Goal: Task Accomplishment & Management: Manage account settings

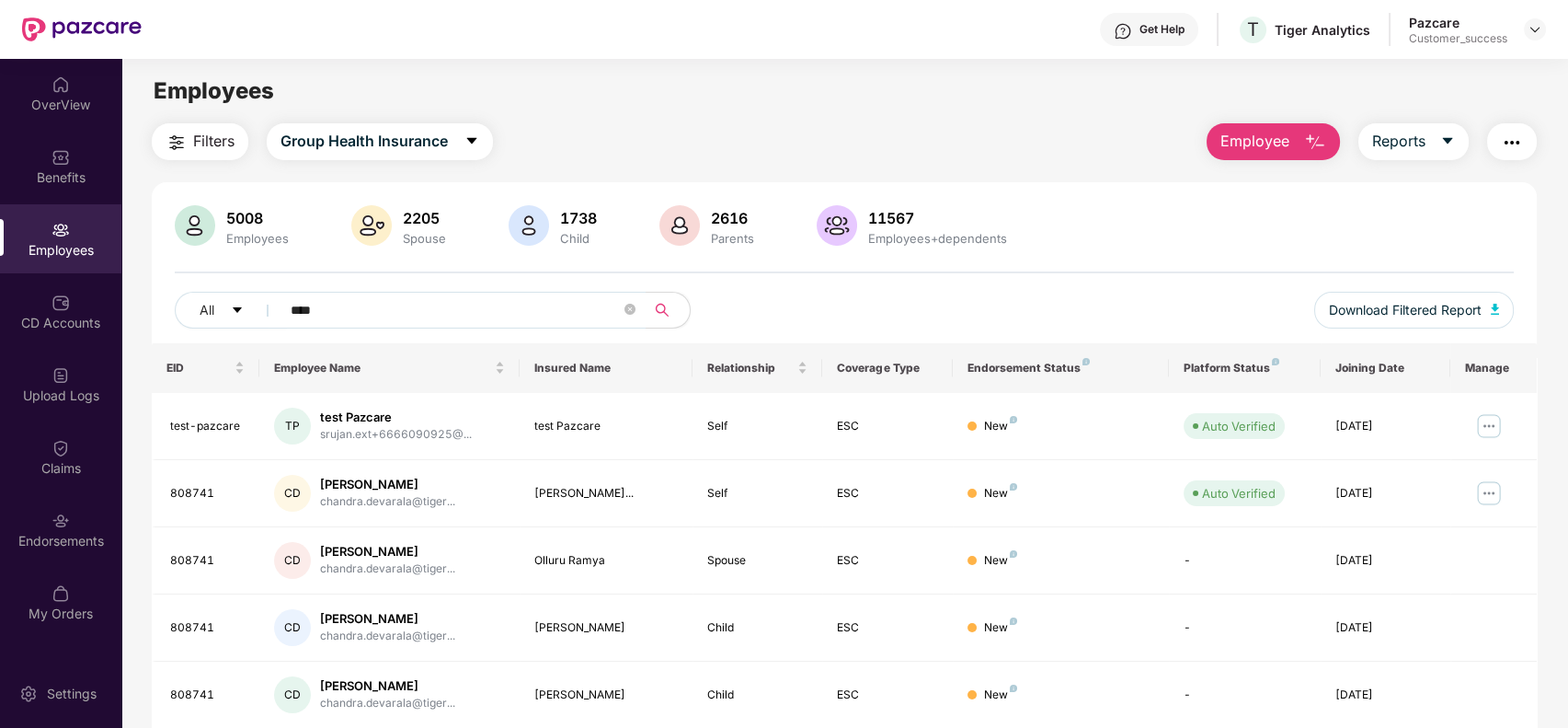
type input "*****"
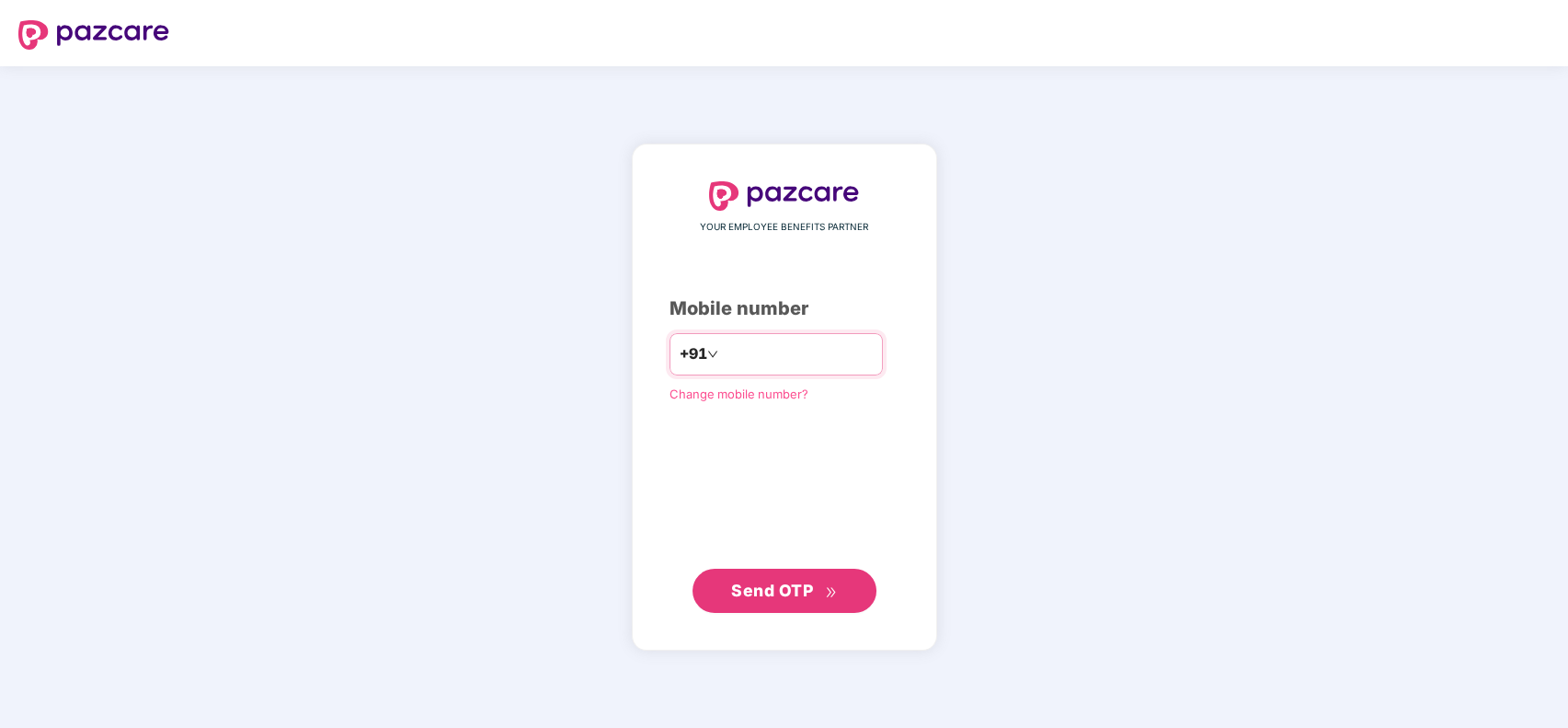
type input "**********"
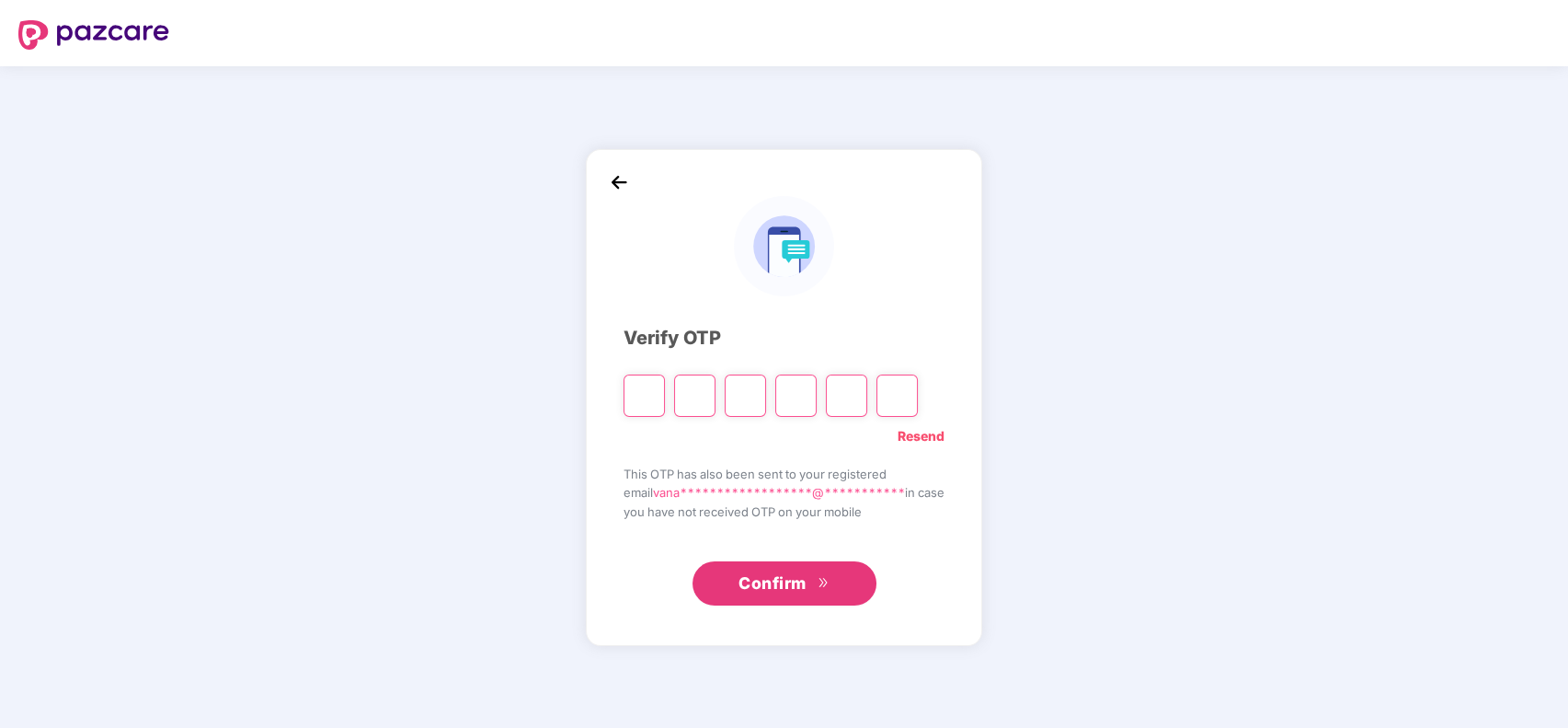
type input "*"
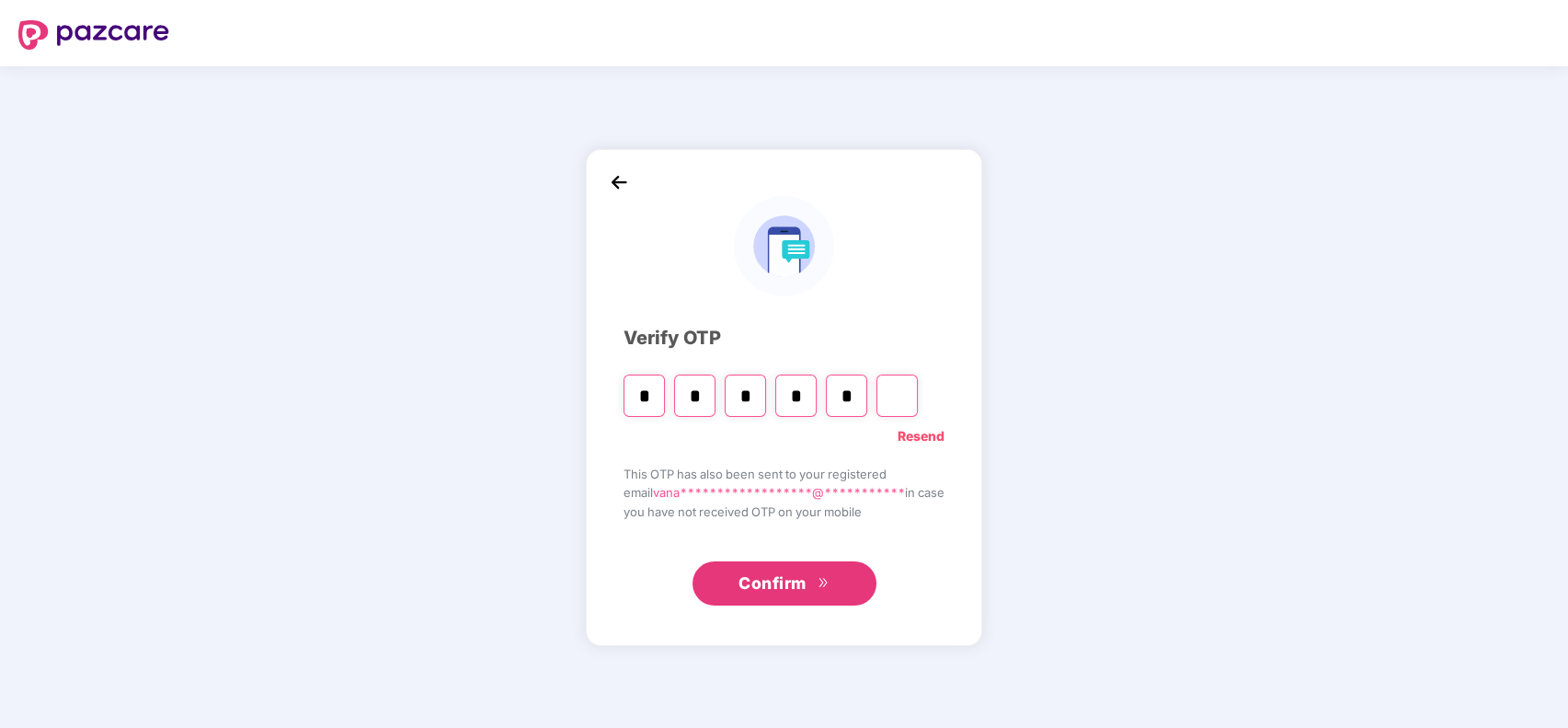
type input "*"
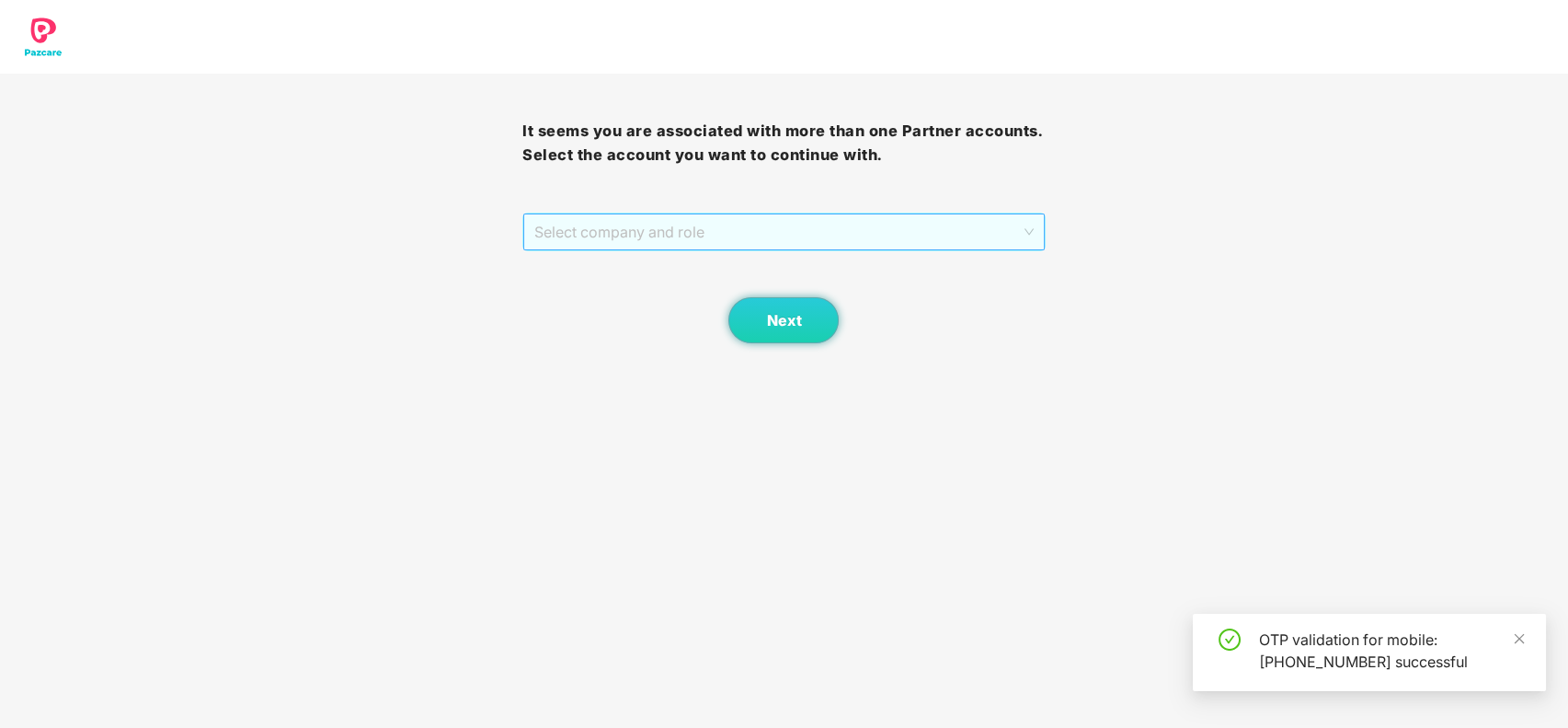
click at [809, 243] on span "Select company and role" at bounding box center [784, 232] width 499 height 35
click at [803, 261] on div "Pazcare - CUSTOMER_SUCCESS" at bounding box center [785, 269] width 501 height 20
click at [796, 301] on button "Next" at bounding box center [784, 321] width 111 height 46
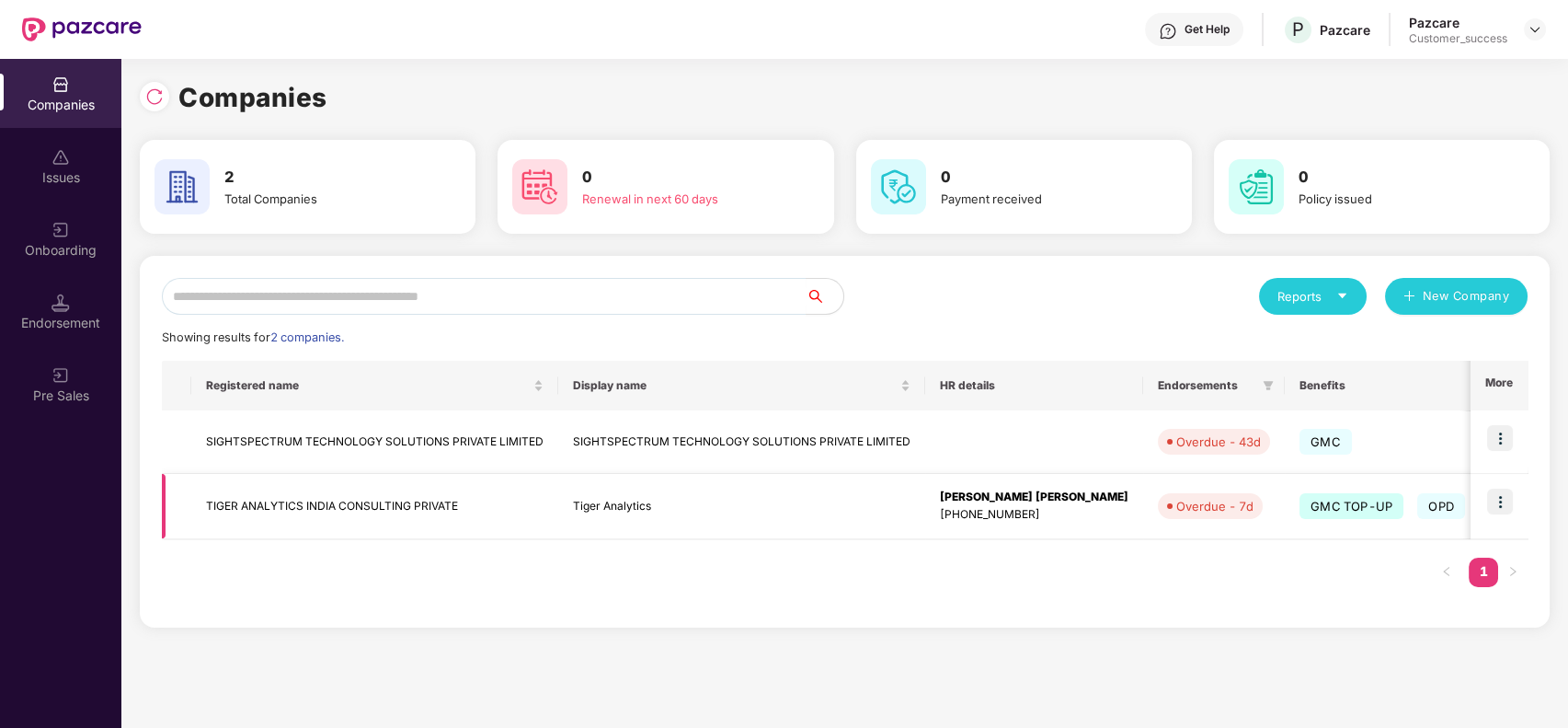
click at [1487, 499] on td at bounding box center [1500, 506] width 57 height 66
click at [1492, 499] on img at bounding box center [1501, 502] width 26 height 26
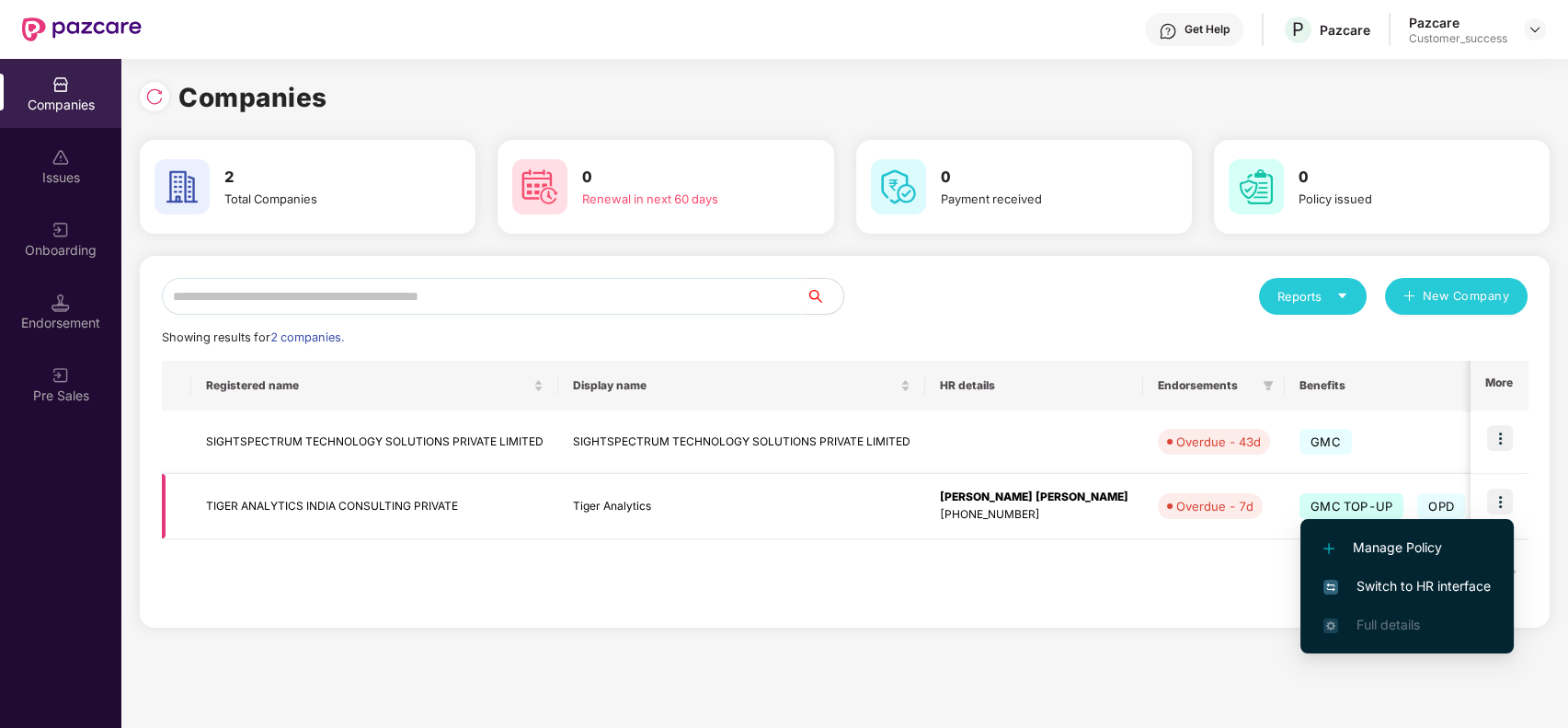
click at [1508, 491] on img at bounding box center [1501, 502] width 26 height 26
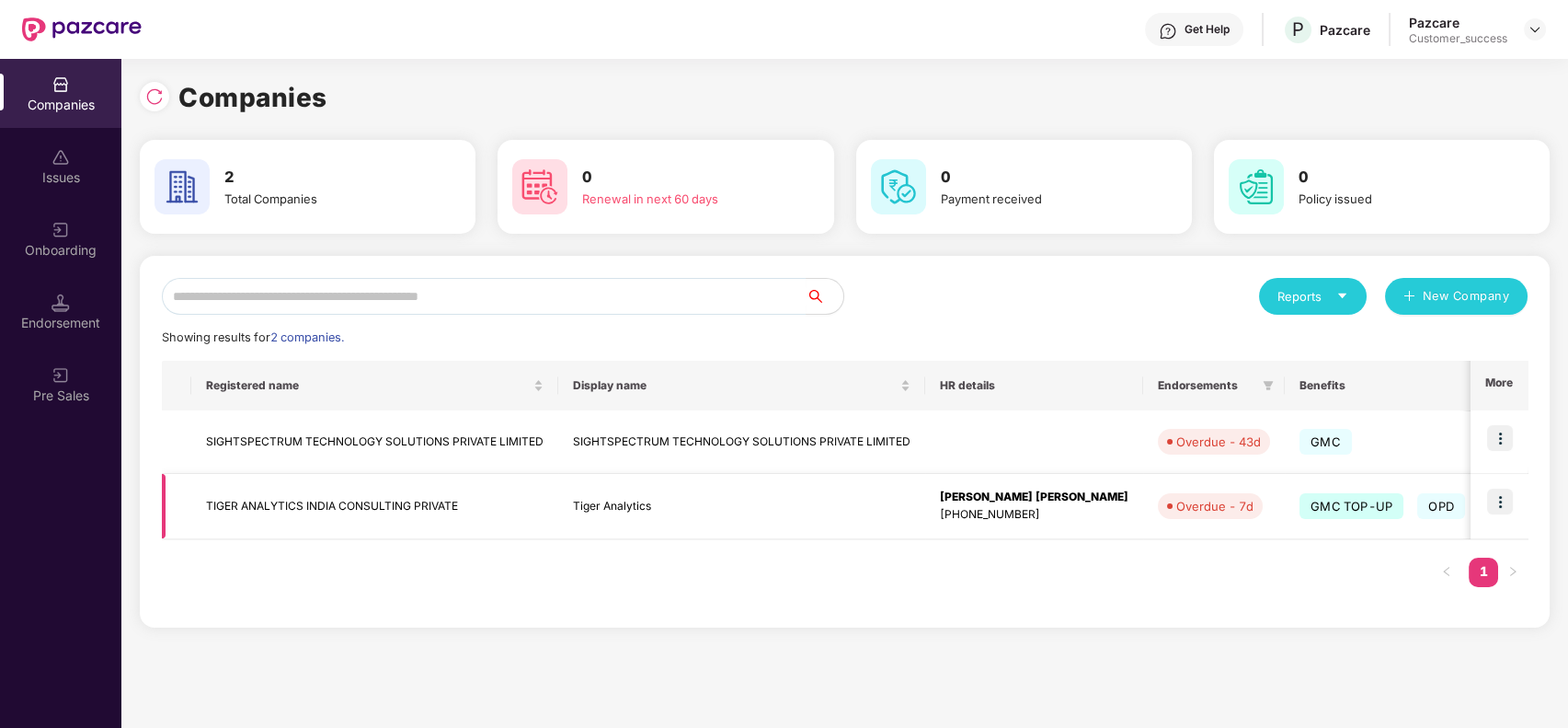
click at [1508, 491] on img at bounding box center [1501, 502] width 26 height 26
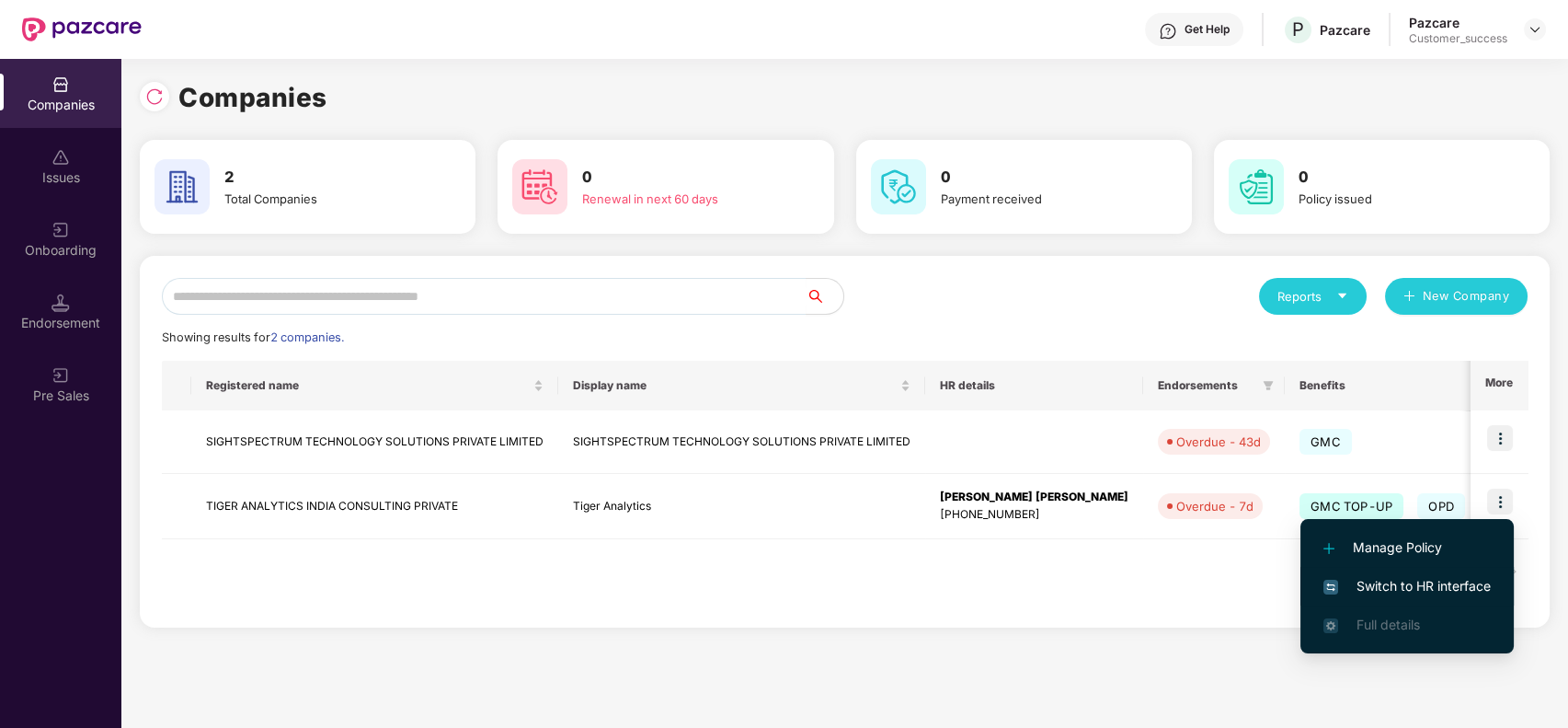
click at [1440, 588] on span "Switch to HR interface" at bounding box center [1406, 587] width 167 height 20
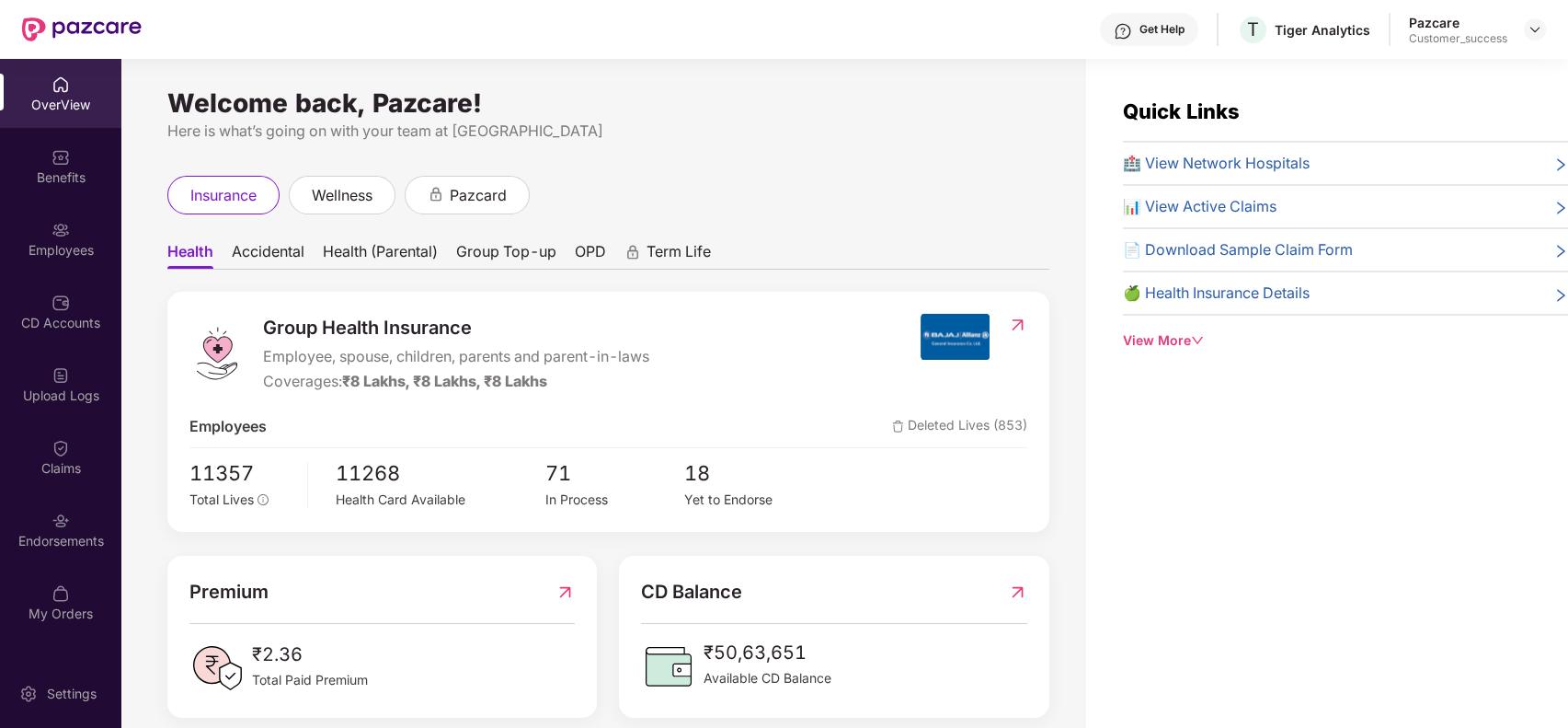
click at [50, 223] on div "Employees" at bounding box center [60, 238] width 121 height 69
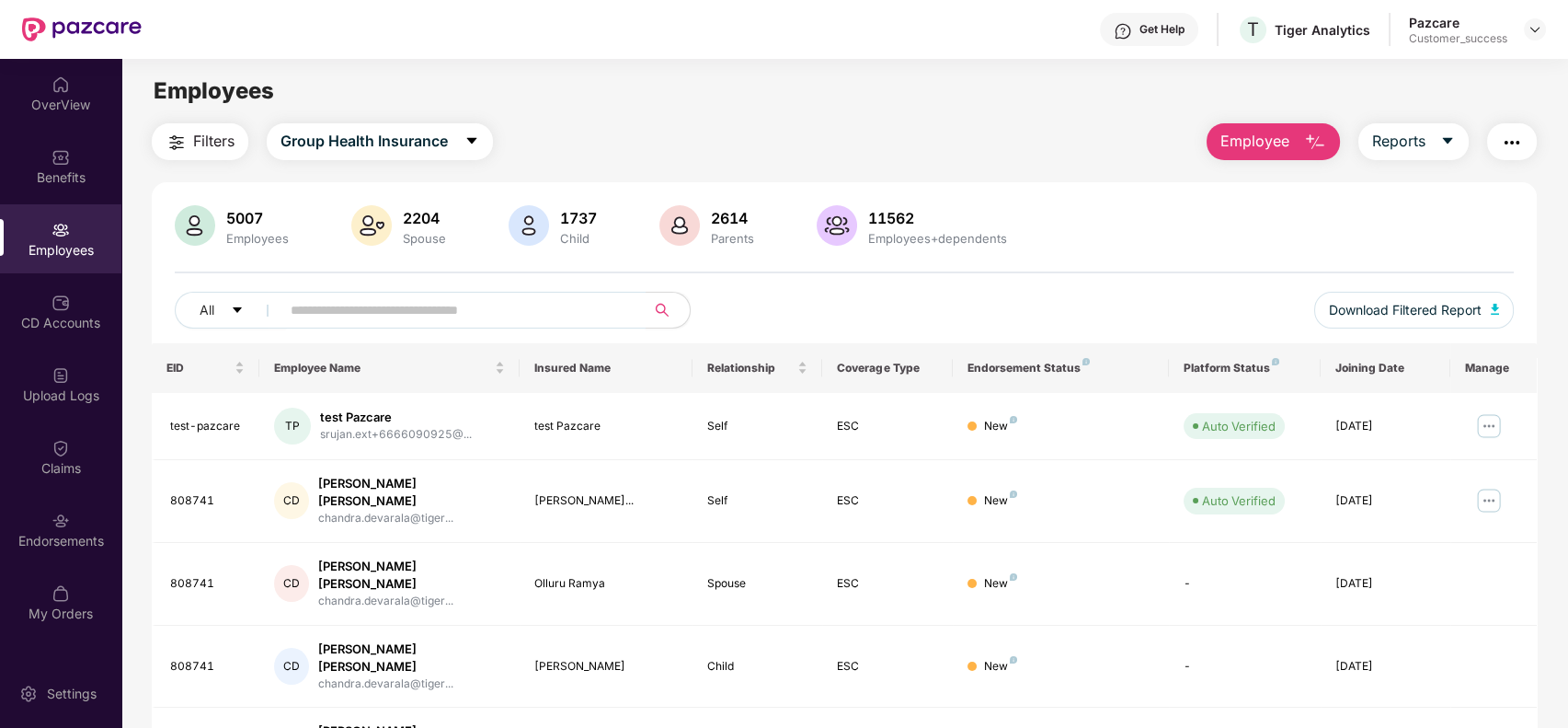
click at [308, 305] on input "text" at bounding box center [456, 310] width 331 height 28
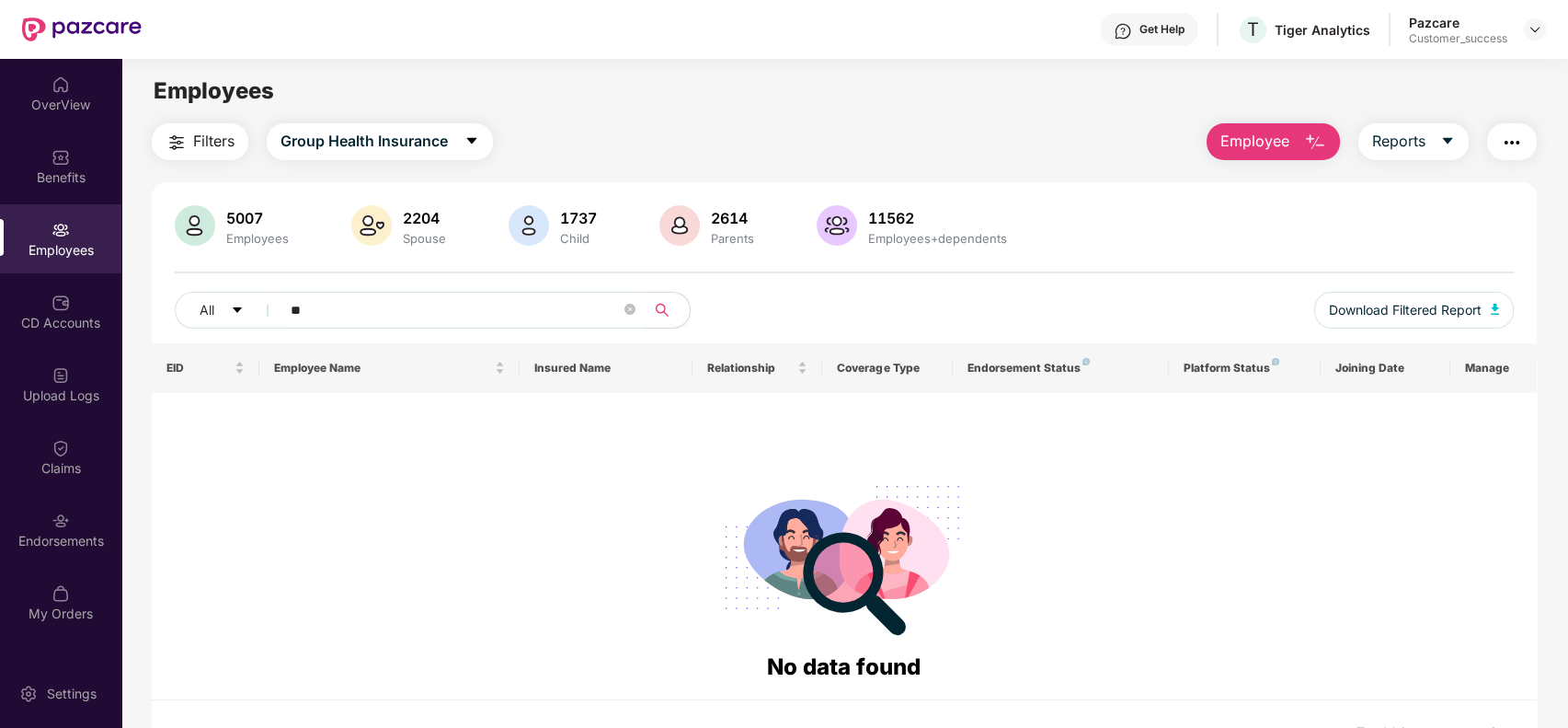
type input "*"
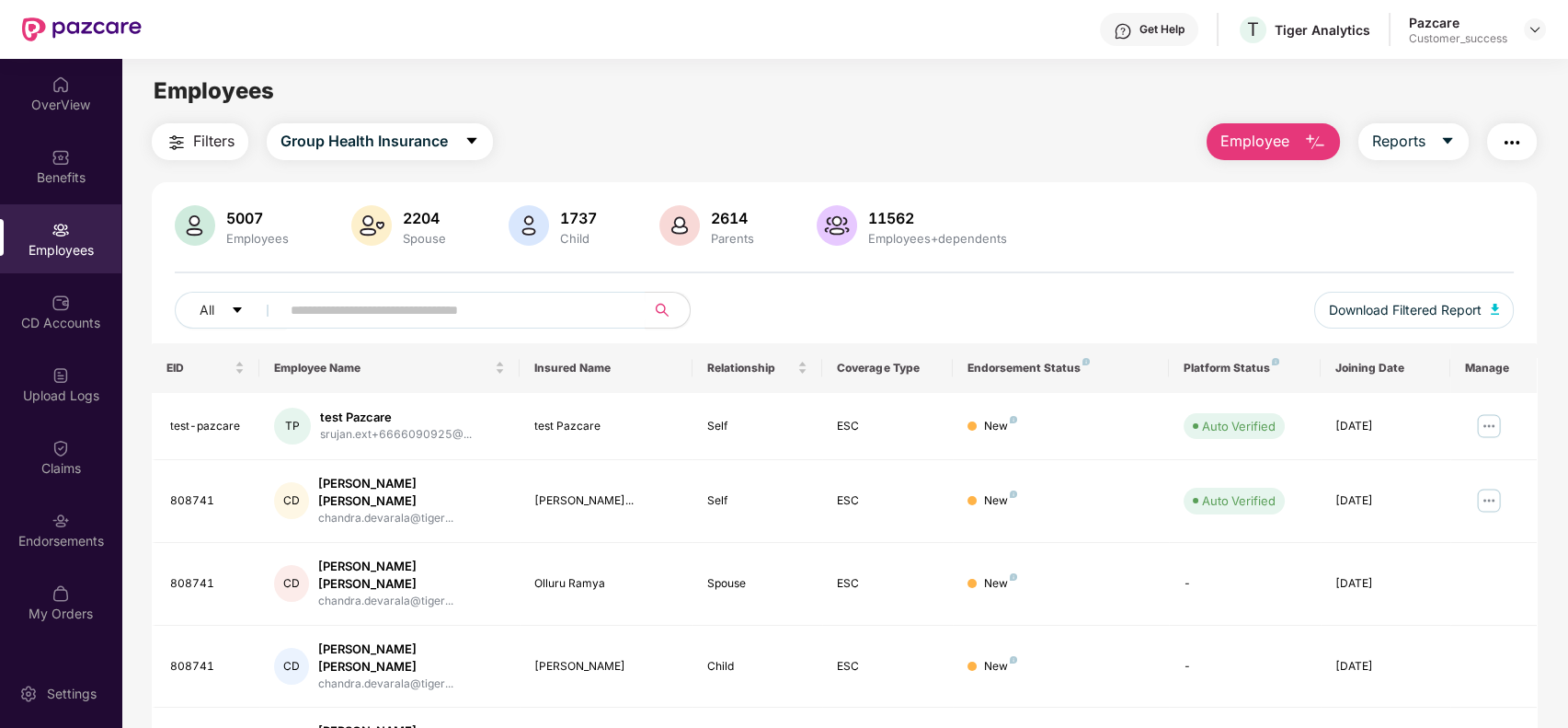
click at [916, 130] on div "Filters Group Health Insurance Employee Reports" at bounding box center [844, 141] width 1386 height 37
